Goal: Information Seeking & Learning: Learn about a topic

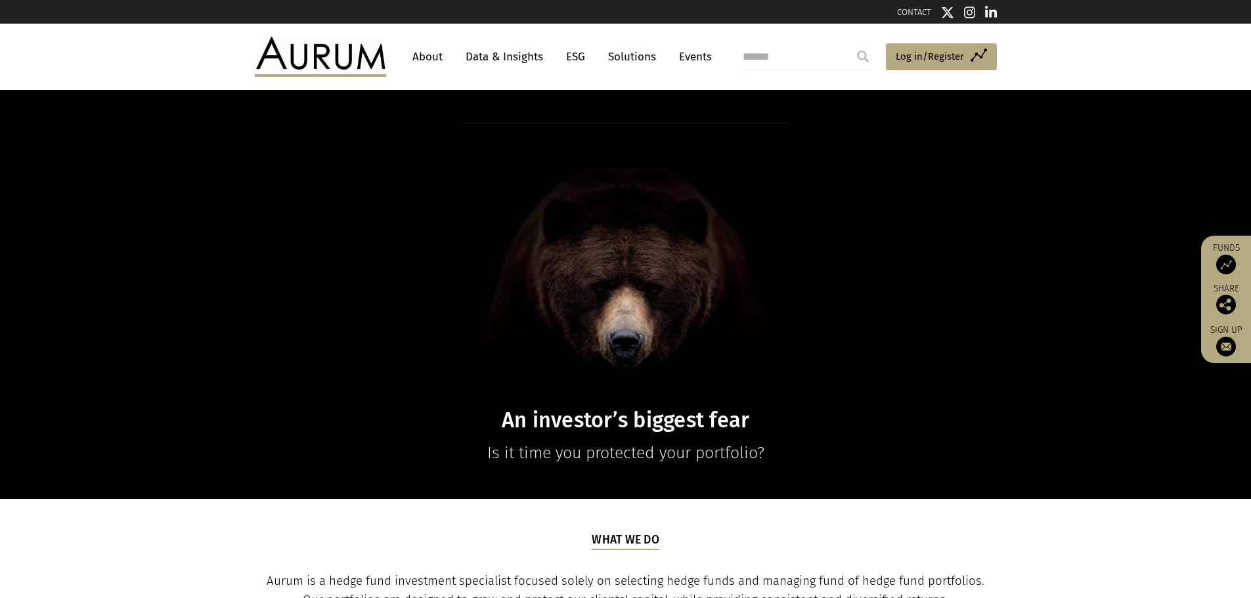
click at [494, 58] on link "Data & Insights" at bounding box center [504, 57] width 91 height 24
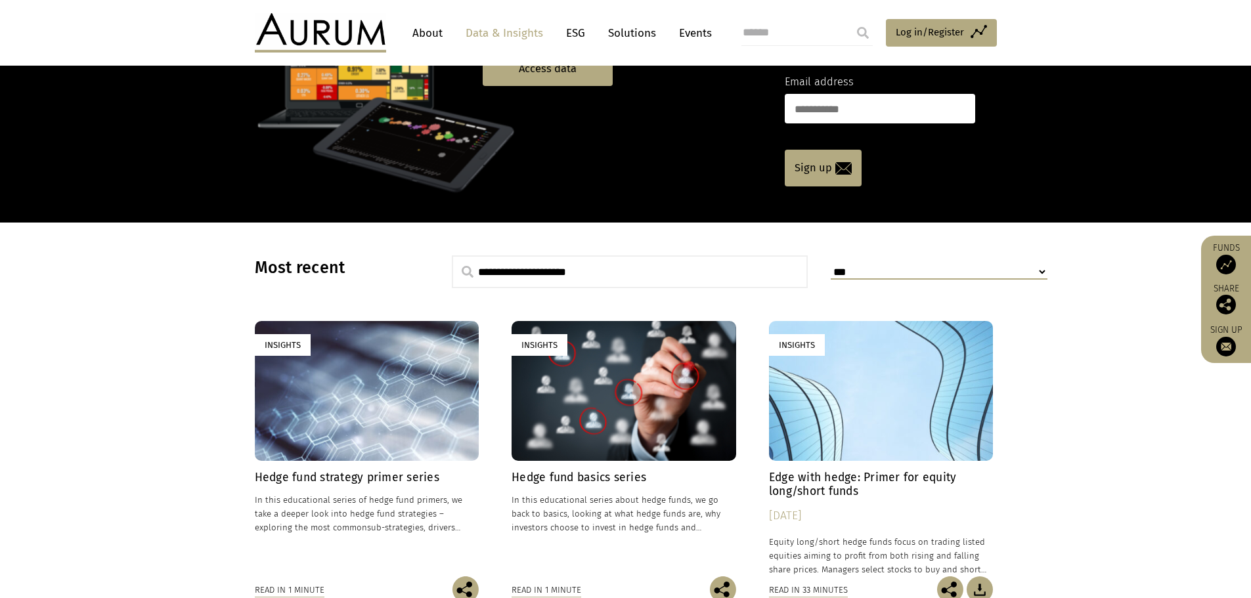
scroll to position [197, 0]
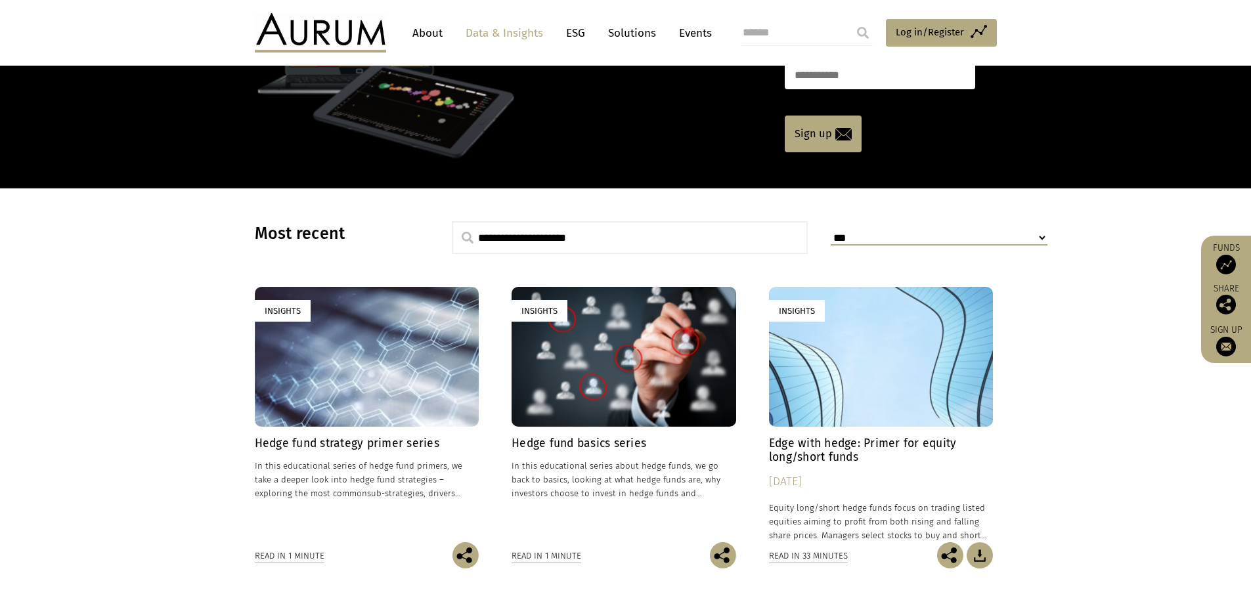
click at [382, 391] on div "Insights" at bounding box center [367, 357] width 225 height 140
